Goal: Navigation & Orientation: Find specific page/section

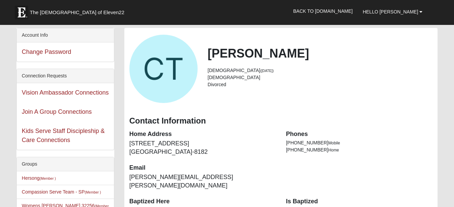
scroll to position [34, 0]
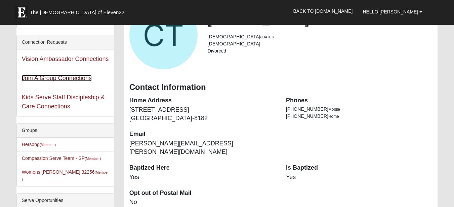
click at [55, 76] on link "Join A Group Connections" at bounding box center [57, 78] width 70 height 7
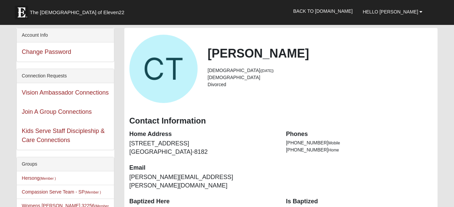
scroll to position [30, 0]
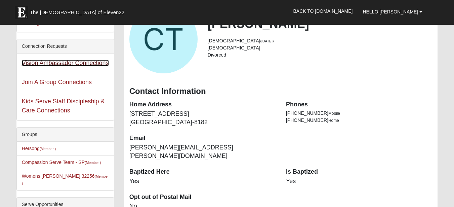
click at [76, 60] on link "Vision Ambassador Connections" at bounding box center [65, 62] width 87 height 7
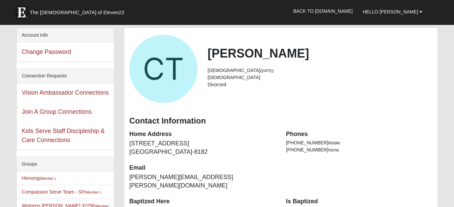
scroll to position [26, 0]
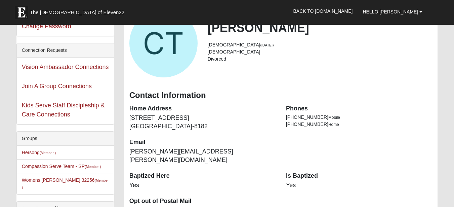
click at [49, 108] on div "Kids Serve Staff Discipleship & Care Connections" at bounding box center [65, 110] width 97 height 28
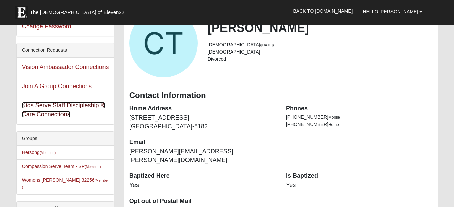
click at [54, 106] on link "Kids Serve Staff Discipleship & Care Connections" at bounding box center [63, 110] width 83 height 16
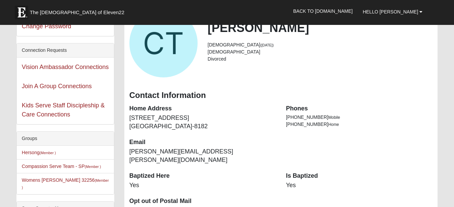
scroll to position [59, 0]
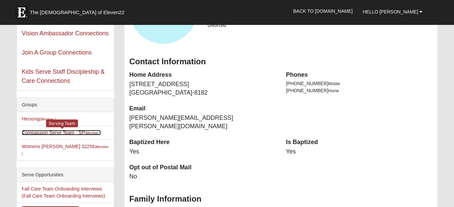
click at [39, 131] on link "Compassion Serve Team - SP (Member )" at bounding box center [61, 132] width 79 height 5
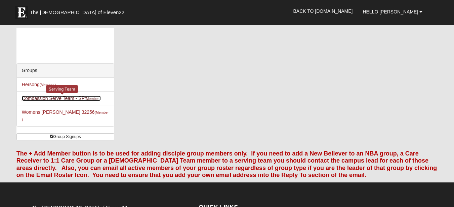
click at [46, 96] on link "Compassion Serve Team - SP (Member )" at bounding box center [61, 97] width 79 height 5
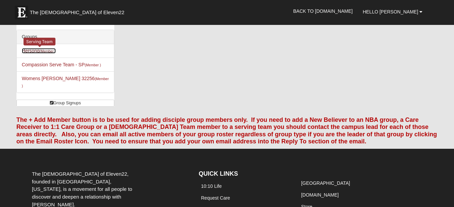
click at [32, 50] on link "Hersong (Member )" at bounding box center [39, 50] width 34 height 5
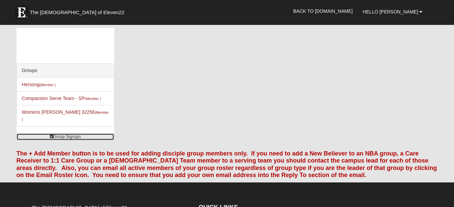
click at [71, 133] on link "Group Signups" at bounding box center [65, 136] width 98 height 7
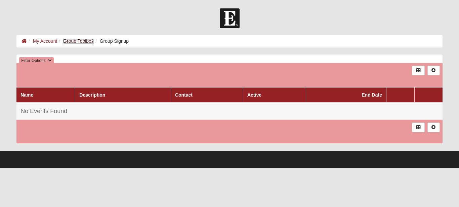
click at [80, 40] on link "Group Toolbox" at bounding box center [78, 40] width 31 height 5
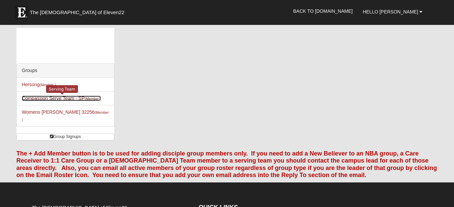
click at [52, 98] on link "Compassion Serve Team - SP (Member )" at bounding box center [61, 97] width 79 height 5
